Goal: Information Seeking & Learning: Stay updated

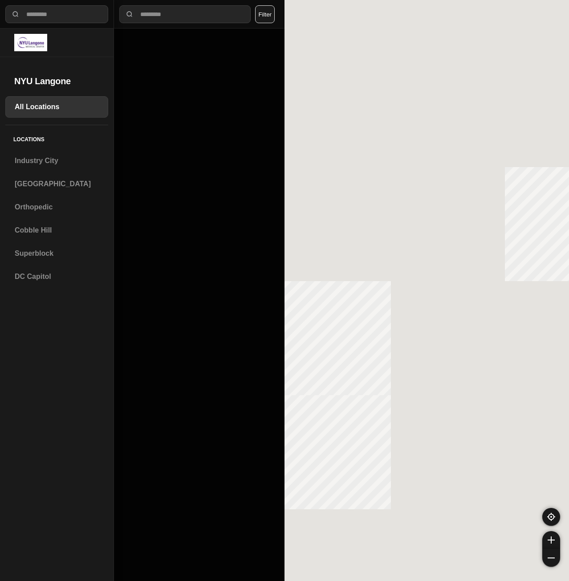
select select "*"
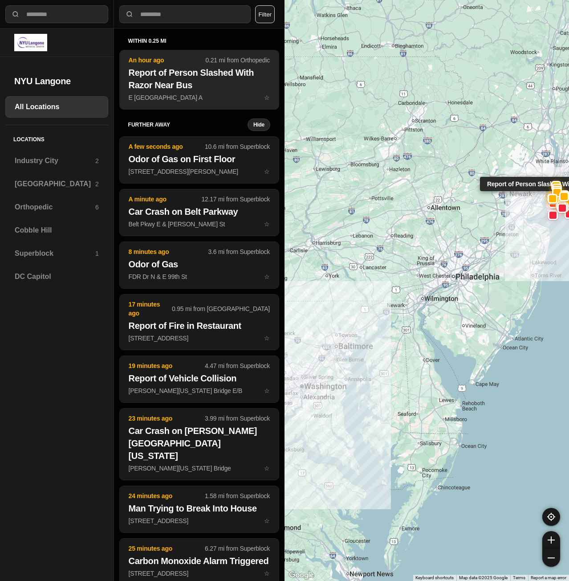
click at [153, 94] on p "E [GEOGRAPHIC_DATA] A ☆" at bounding box center [199, 97] width 141 height 9
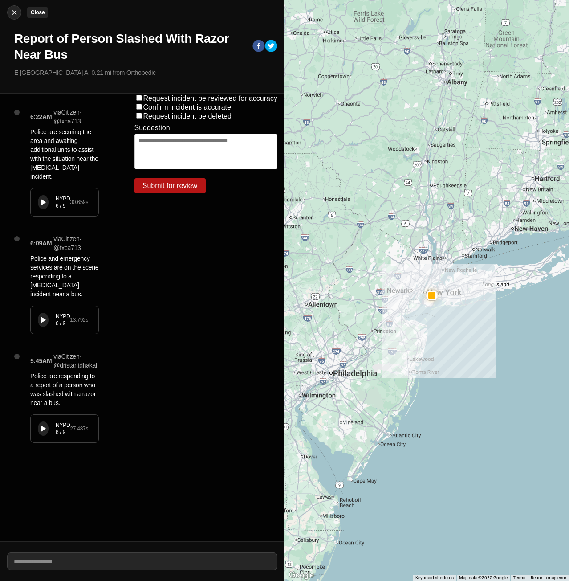
click at [12, 13] on img at bounding box center [14, 12] width 9 height 9
select select "*"
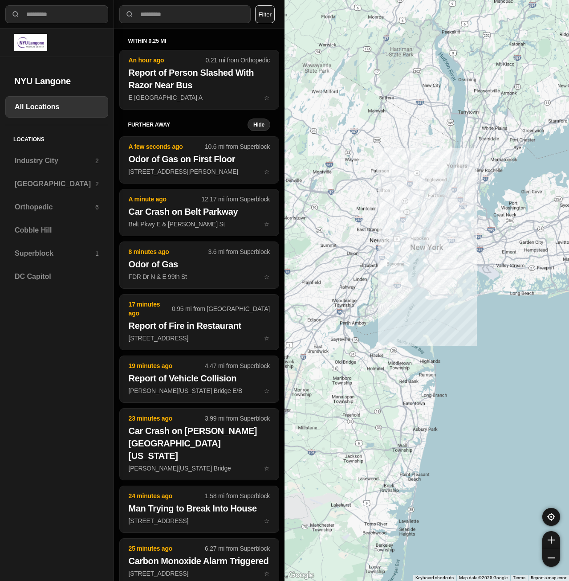
drag, startPoint x: 537, startPoint y: 250, endPoint x: 370, endPoint y: 380, distance: 211.3
click at [369, 380] on div at bounding box center [427, 290] width 285 height 581
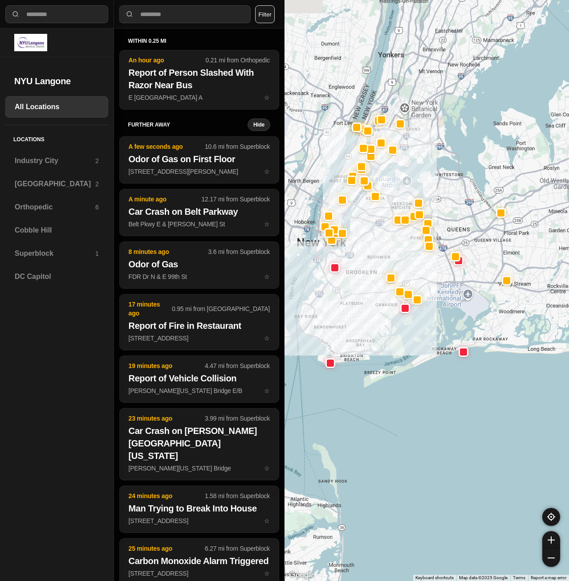
drag, startPoint x: 381, startPoint y: 350, endPoint x: 396, endPoint y: 369, distance: 24.4
click at [396, 369] on div at bounding box center [427, 290] width 285 height 581
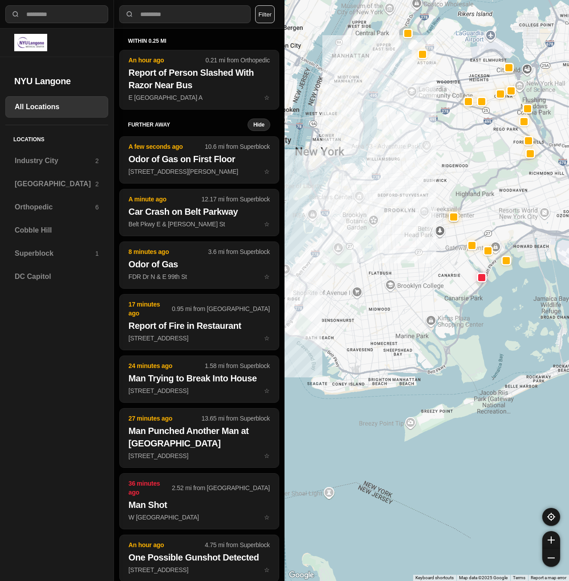
drag, startPoint x: 415, startPoint y: 356, endPoint x: 466, endPoint y: 380, distance: 56.6
click at [466, 380] on div at bounding box center [427, 290] width 285 height 581
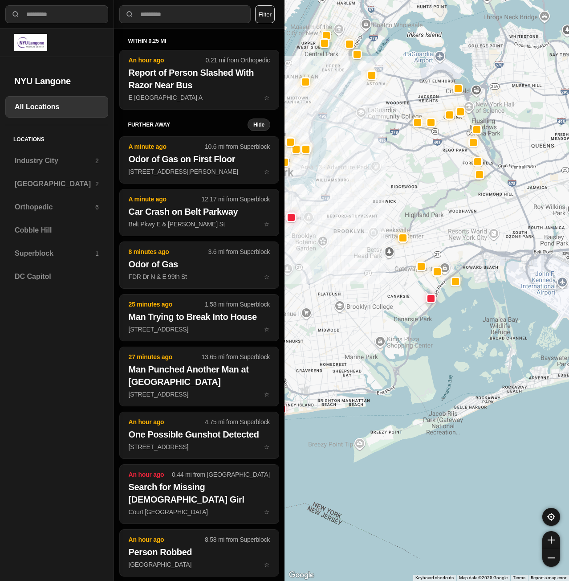
drag, startPoint x: 447, startPoint y: 354, endPoint x: 408, endPoint y: 374, distance: 44.4
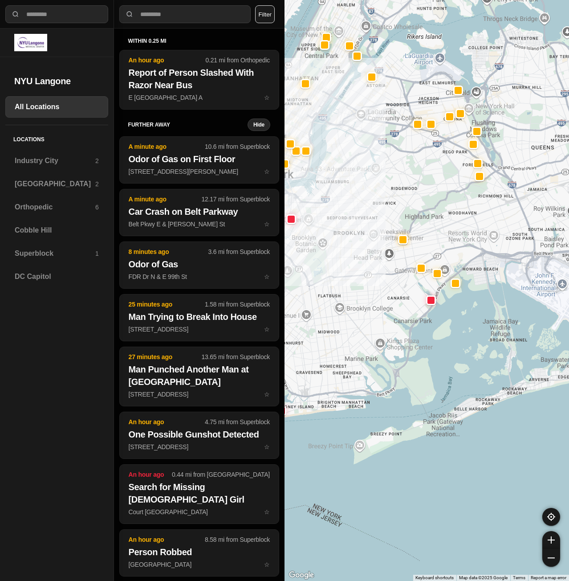
drag, startPoint x: 499, startPoint y: 346, endPoint x: 439, endPoint y: 385, distance: 72.1
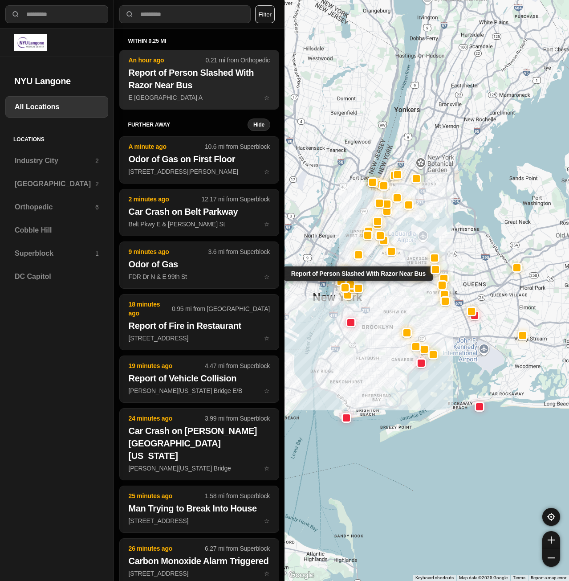
click at [195, 88] on h2 "Report of Person Slashed With Razor Near Bus" at bounding box center [199, 78] width 141 height 25
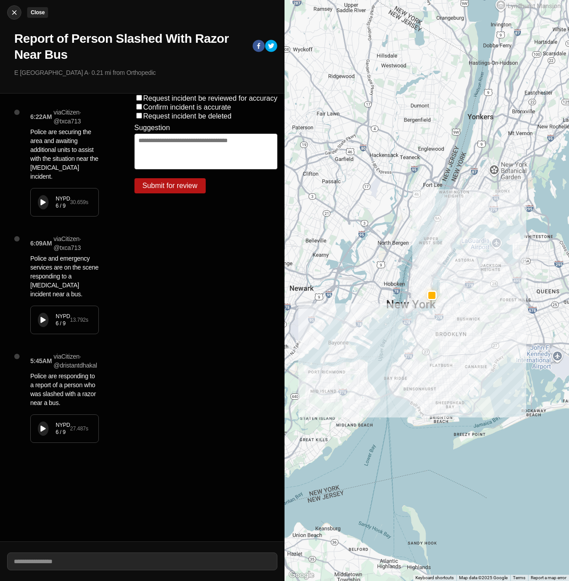
click at [12, 13] on img at bounding box center [14, 12] width 9 height 9
select select "*"
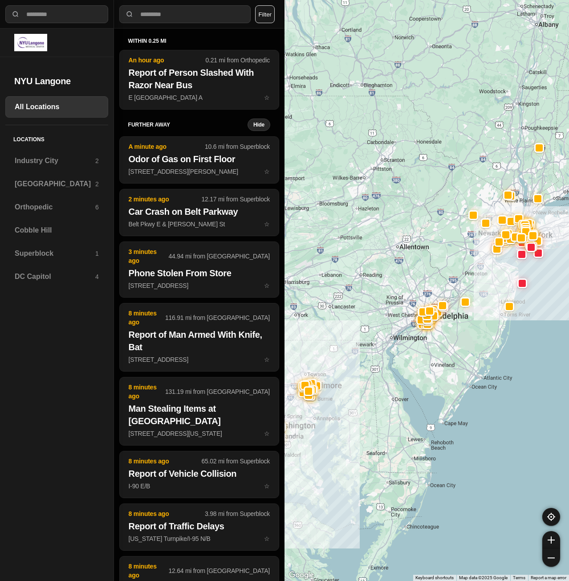
drag, startPoint x: 540, startPoint y: 256, endPoint x: 532, endPoint y: 276, distance: 21.0
click at [519, 283] on div at bounding box center [522, 283] width 10 height 10
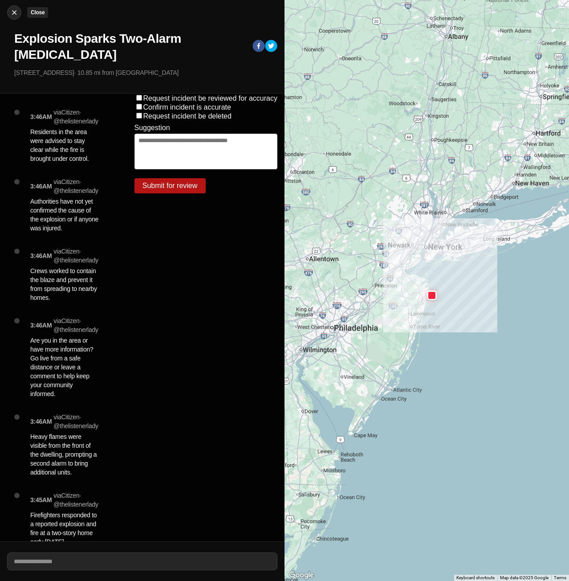
click at [7, 10] on button "Close" at bounding box center [14, 12] width 14 height 14
select select "*"
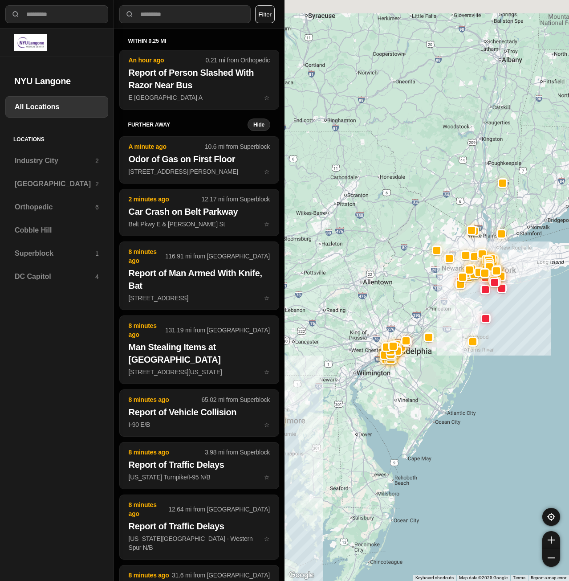
drag, startPoint x: 500, startPoint y: 323, endPoint x: 461, endPoint y: 377, distance: 66.5
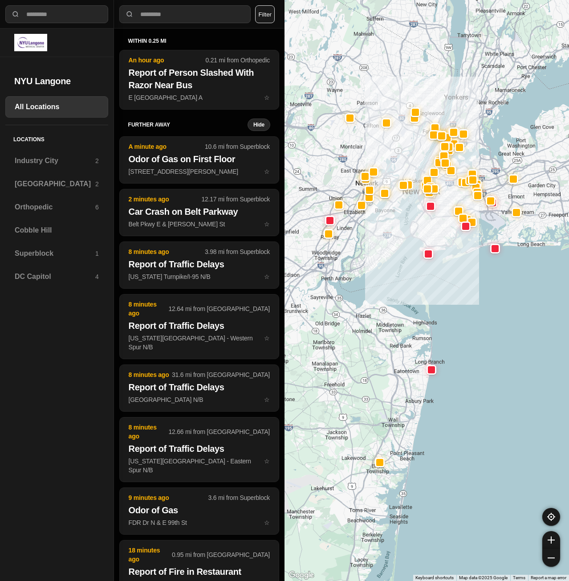
drag, startPoint x: 396, startPoint y: 287, endPoint x: 402, endPoint y: 305, distance: 19.2
click at [401, 305] on div at bounding box center [427, 290] width 285 height 581
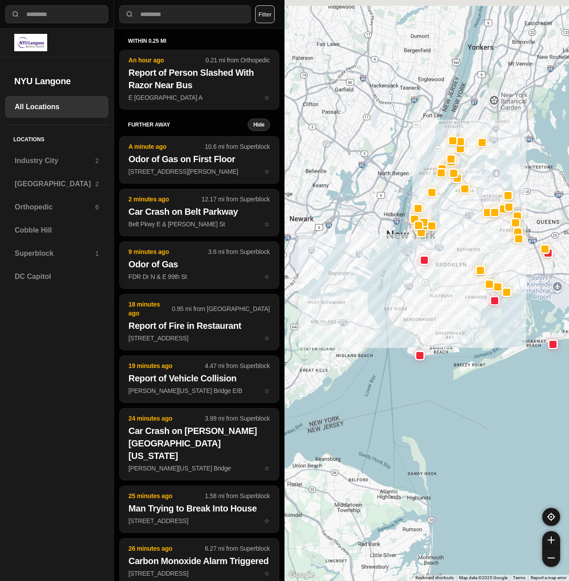
drag, startPoint x: 415, startPoint y: 287, endPoint x: 303, endPoint y: 303, distance: 113.4
click at [388, 446] on div at bounding box center [427, 290] width 285 height 581
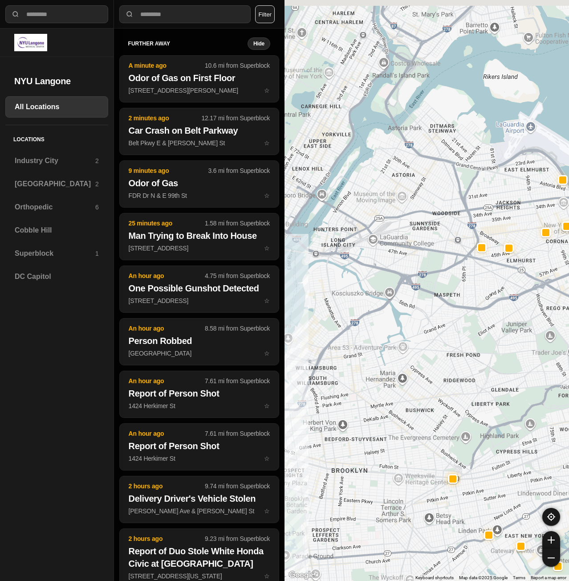
drag, startPoint x: 409, startPoint y: 266, endPoint x: 569, endPoint y: 361, distance: 186.2
click at [569, 361] on html "**********" at bounding box center [284, 290] width 569 height 581
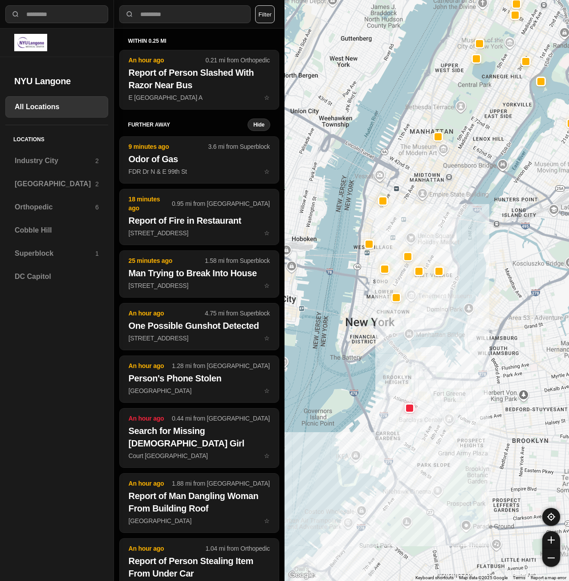
drag, startPoint x: 408, startPoint y: 326, endPoint x: 569, endPoint y: 295, distance: 163.7
click at [569, 295] on html "**********" at bounding box center [284, 290] width 569 height 581
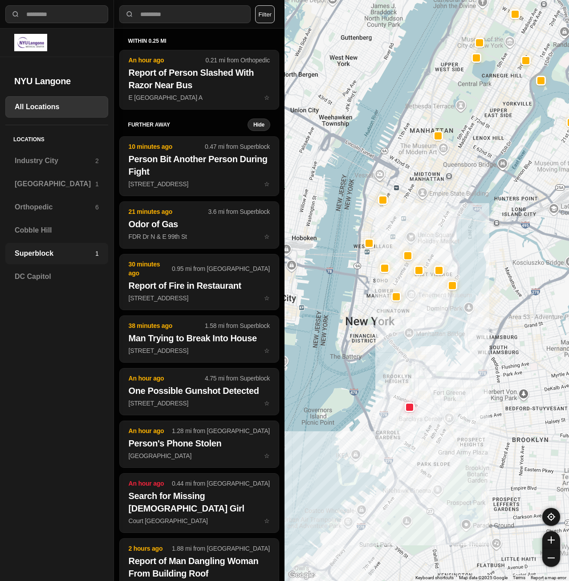
click at [41, 254] on h3 "Superblock" at bounding box center [55, 253] width 81 height 11
